Goal: Information Seeking & Learning: Learn about a topic

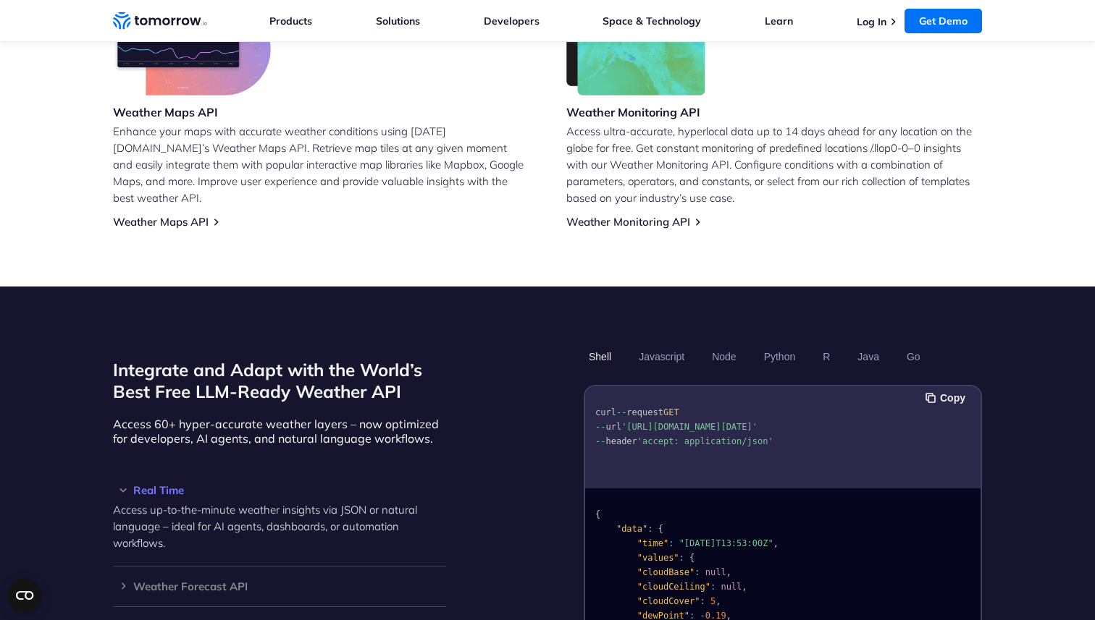
scroll to position [909, 0]
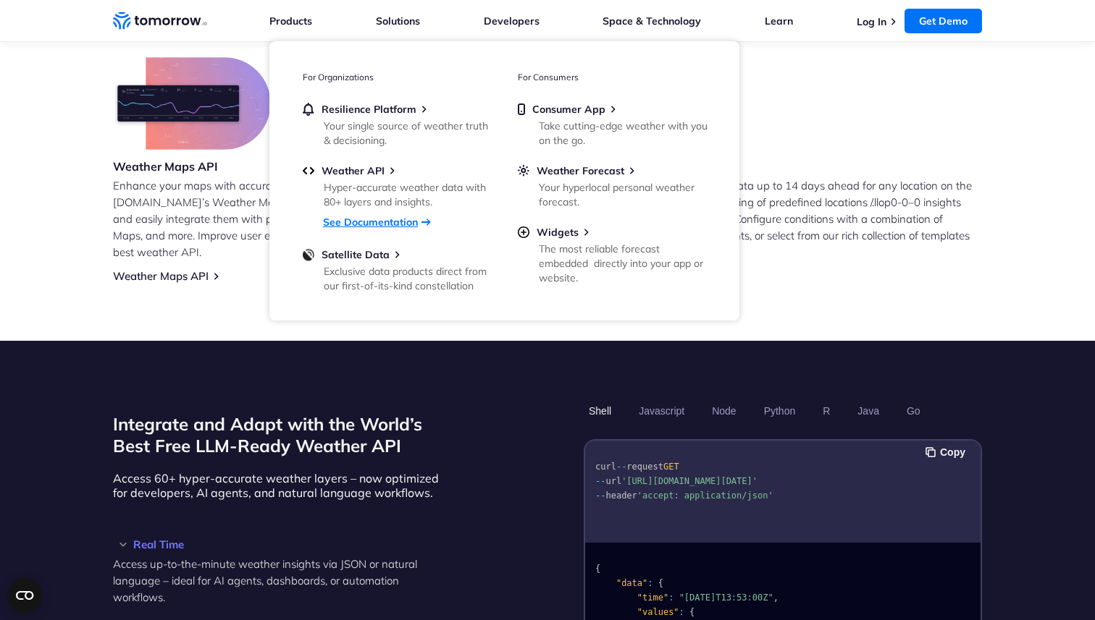
click at [345, 218] on link "See Documentation" at bounding box center [370, 222] width 95 height 13
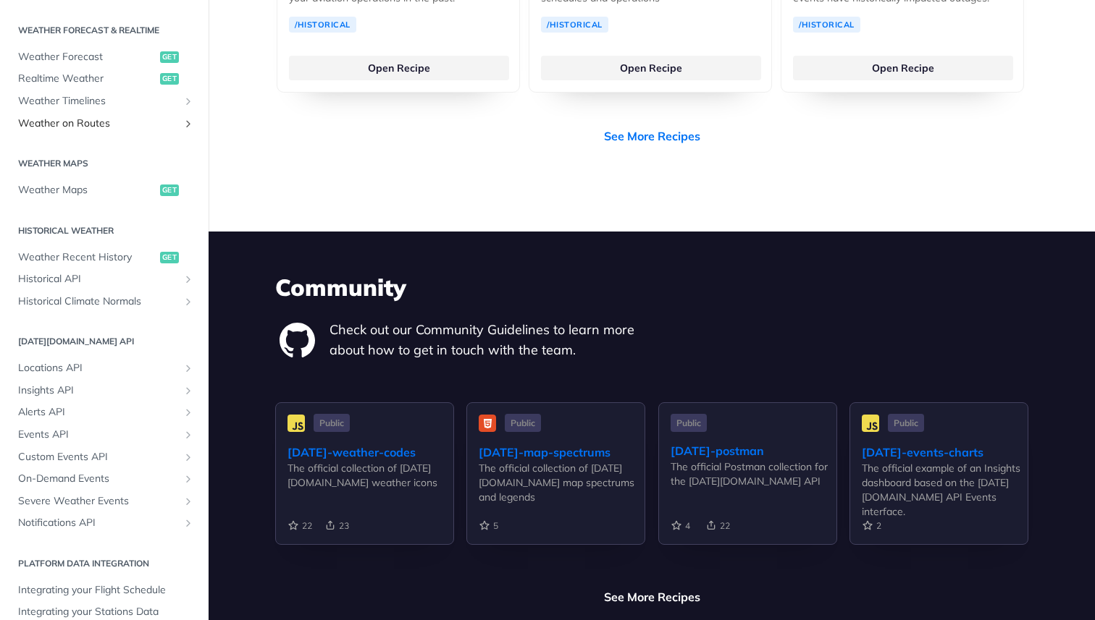
scroll to position [306, 0]
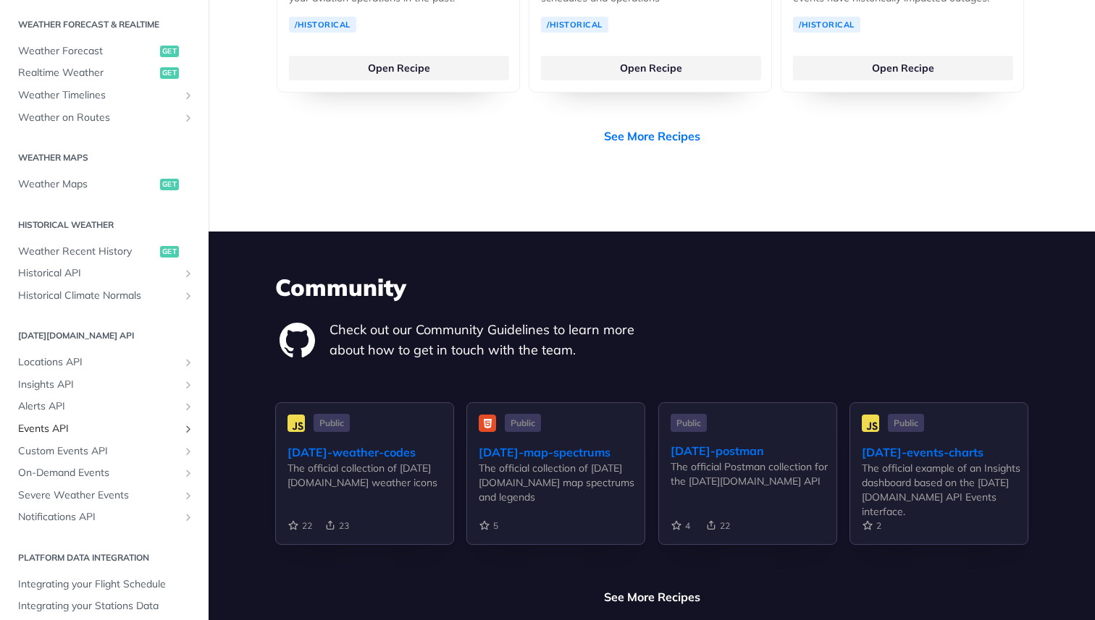
click at [116, 430] on span "Events API" at bounding box center [98, 429] width 161 height 14
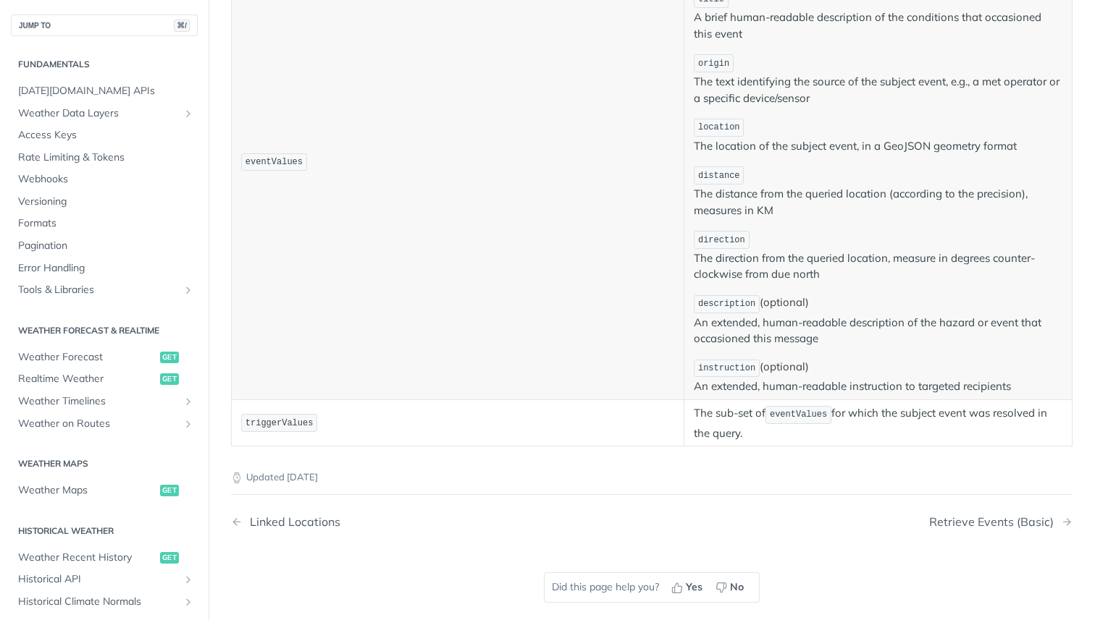
scroll to position [670, 0]
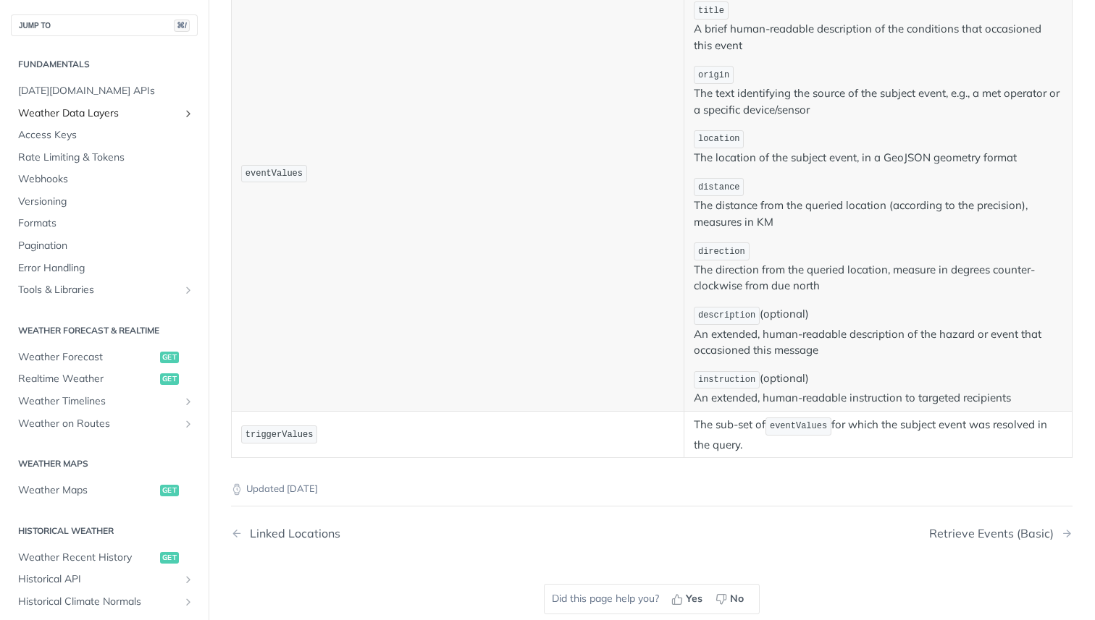
click at [106, 117] on span "Weather Data Layers" at bounding box center [98, 113] width 161 height 14
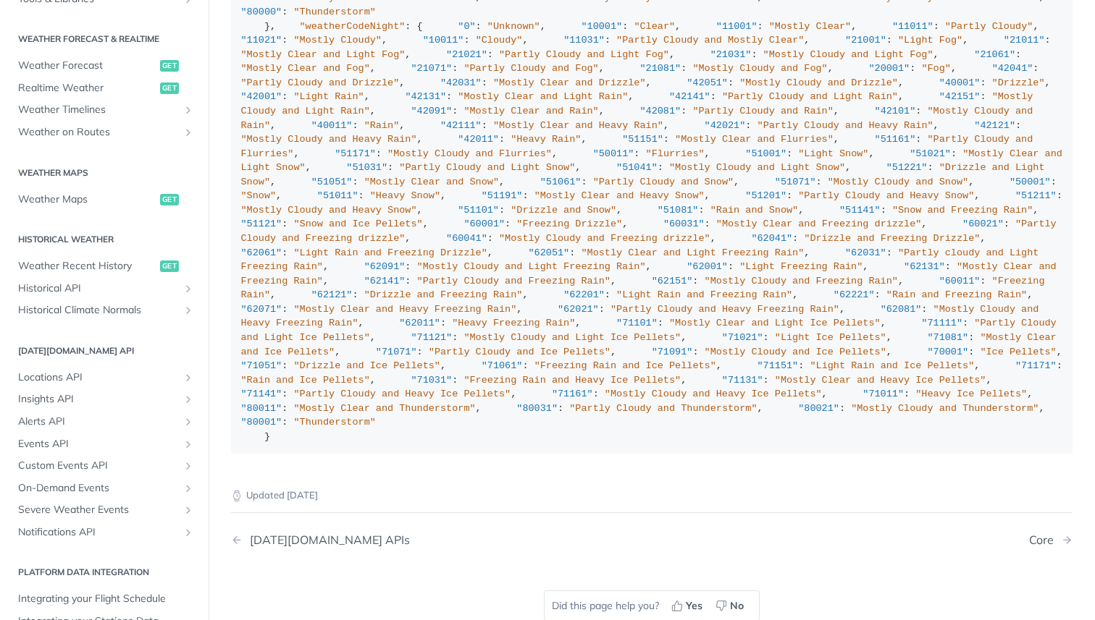
scroll to position [7309, 0]
